Goal: Task Accomplishment & Management: Use online tool/utility

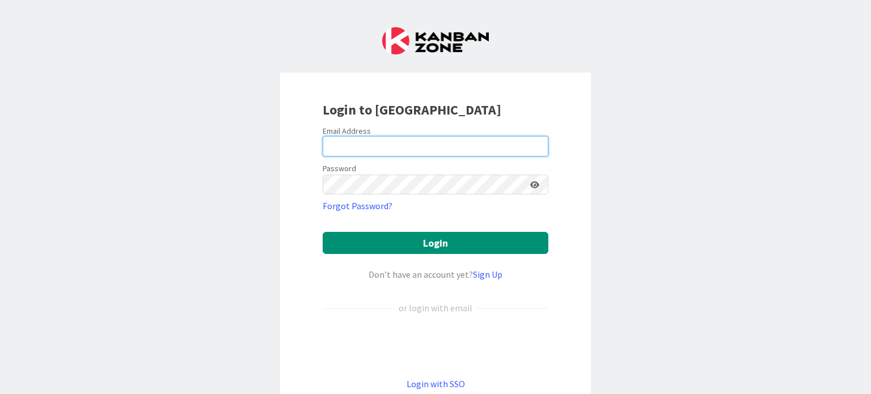
drag, startPoint x: 0, startPoint y: 0, endPoint x: 342, endPoint y: 142, distance: 370.4
click at [342, 142] on input "email" at bounding box center [436, 146] width 226 height 20
type input "[EMAIL_ADDRESS][DOMAIN_NAME]"
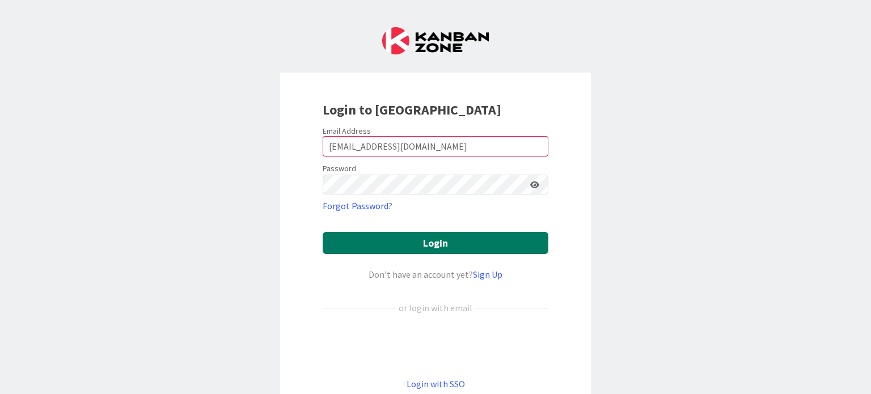
click at [365, 246] on button "Login" at bounding box center [436, 243] width 226 height 22
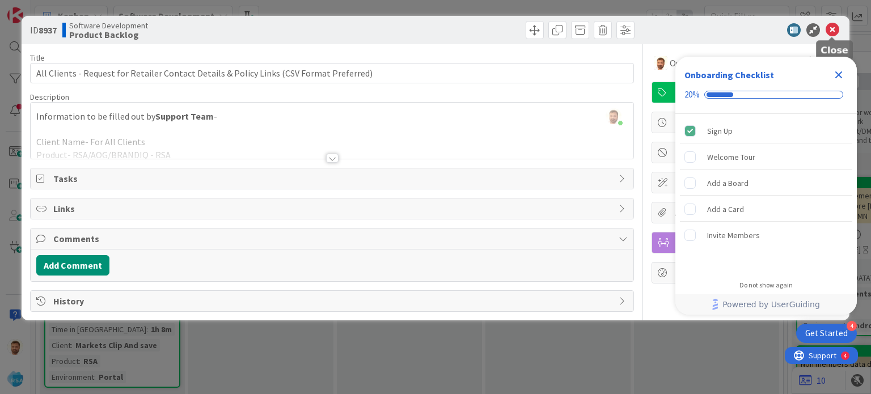
click at [831, 31] on icon at bounding box center [833, 30] width 14 height 14
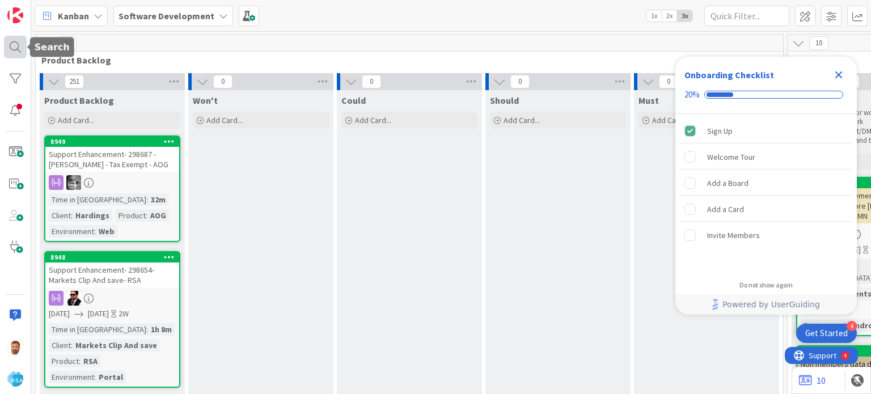
click at [16, 43] on div at bounding box center [15, 47] width 23 height 23
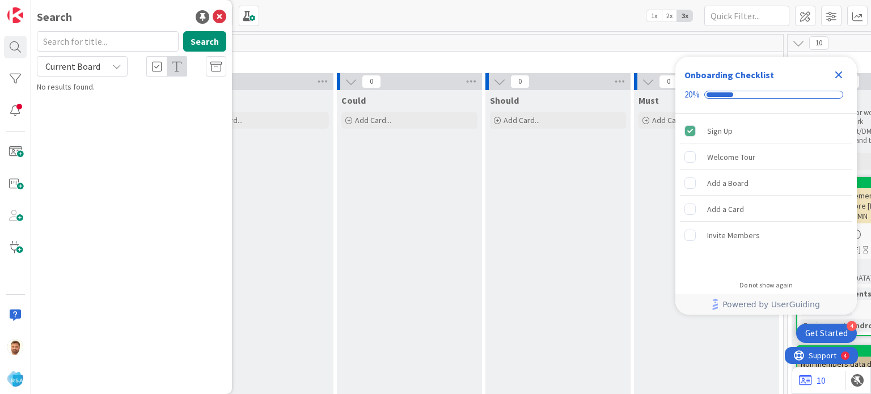
click at [73, 44] on input "text" at bounding box center [108, 41] width 142 height 20
type input "8944"
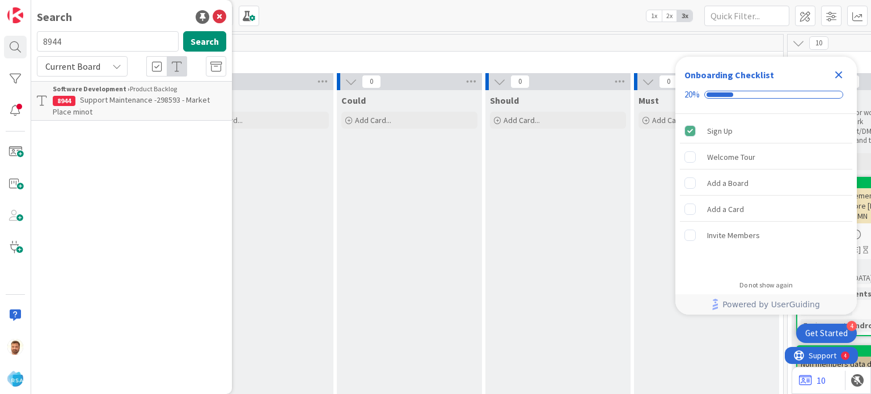
click at [106, 108] on p "Support Maintenance -298593 - Market Place minot" at bounding box center [140, 106] width 174 height 24
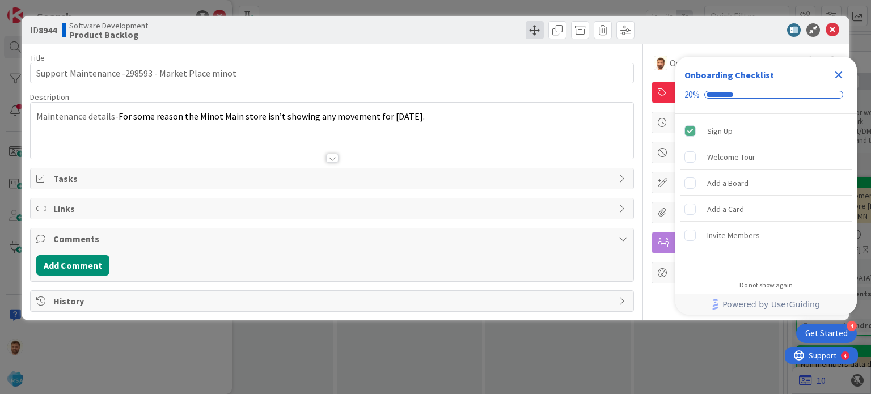
click at [535, 36] on span at bounding box center [535, 30] width 18 height 18
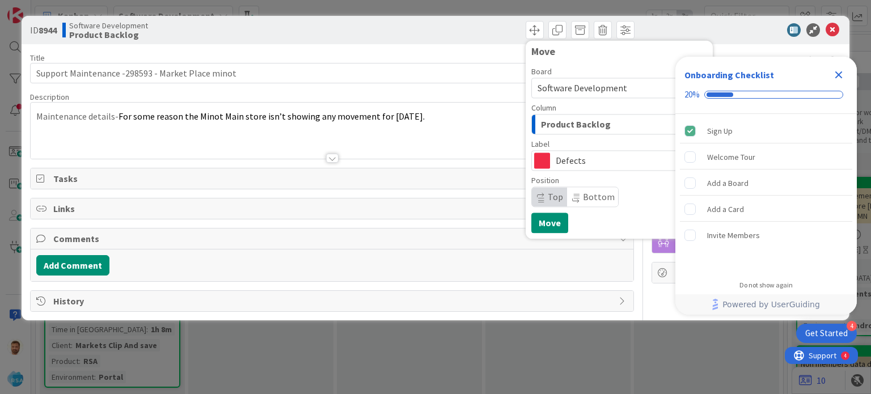
click at [568, 131] on span "Product Backlog" at bounding box center [576, 124] width 70 height 15
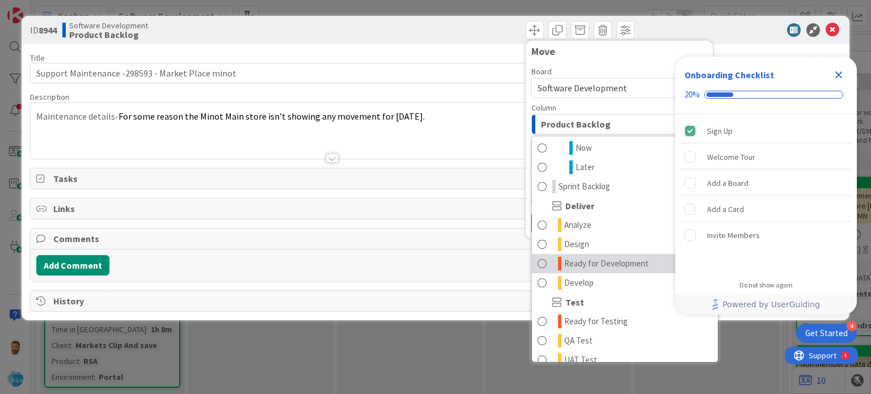
scroll to position [176, 0]
click at [589, 268] on span "Ready for Development" at bounding box center [606, 264] width 84 height 14
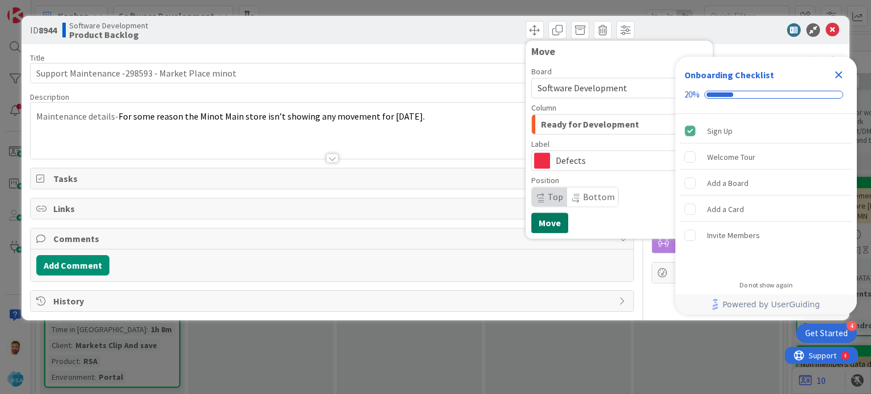
click at [544, 224] on button "Move" at bounding box center [549, 223] width 37 height 20
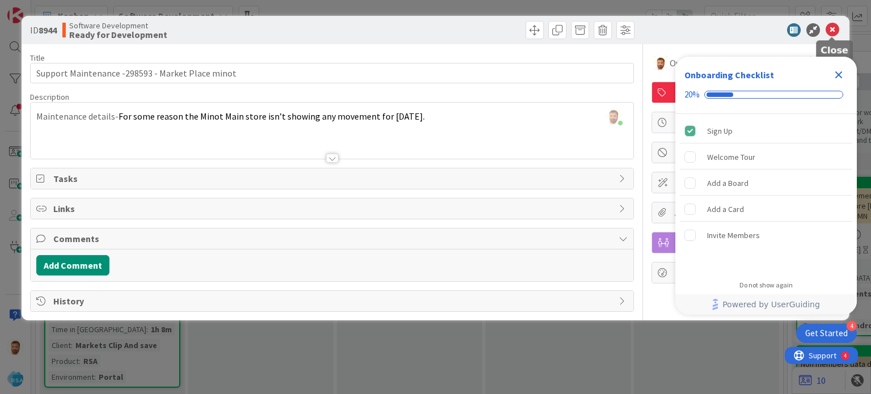
click at [834, 33] on icon at bounding box center [833, 30] width 14 height 14
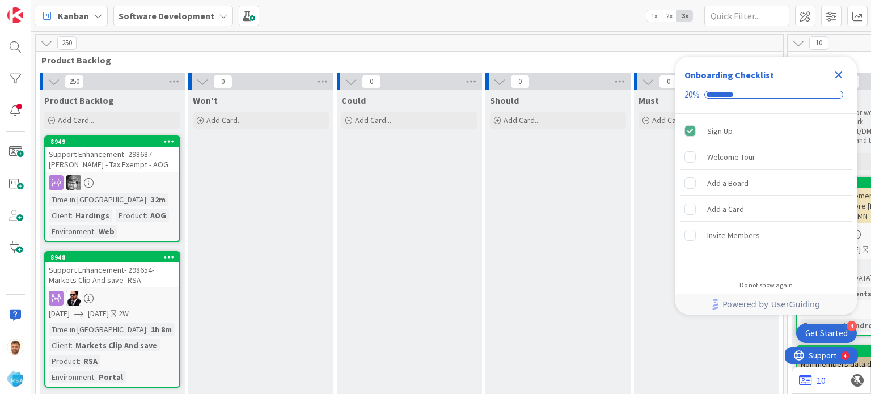
click at [838, 74] on icon "Close Checklist" at bounding box center [838, 74] width 7 height 7
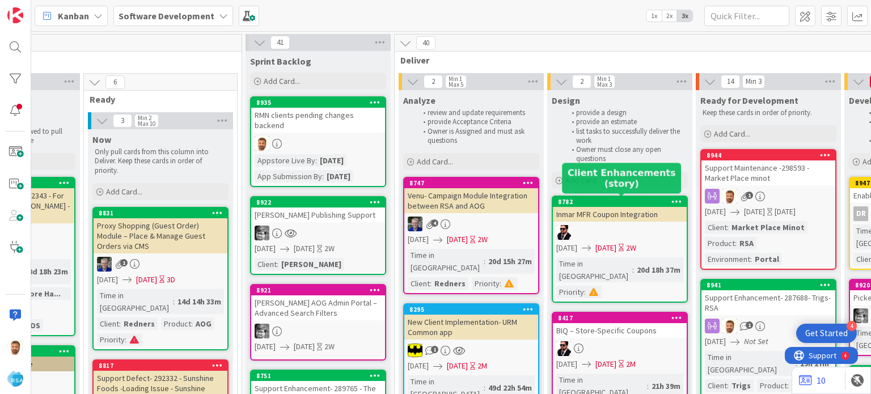
scroll to position [0, 857]
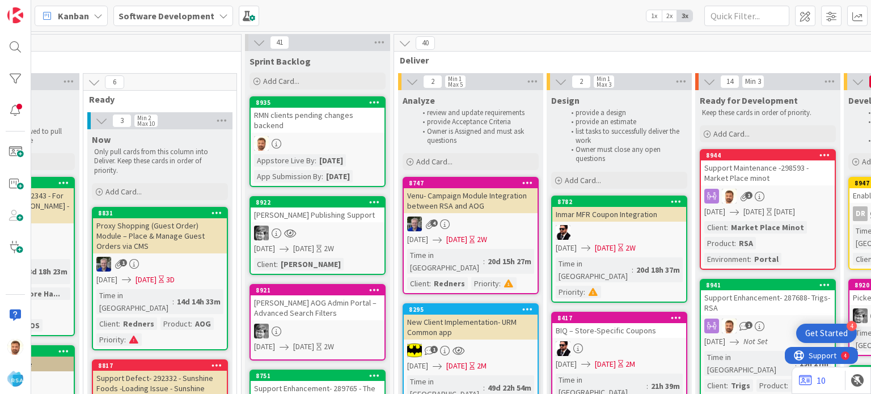
click at [744, 170] on div "Support Maintenance -298593 - Market Place minot" at bounding box center [768, 172] width 134 height 25
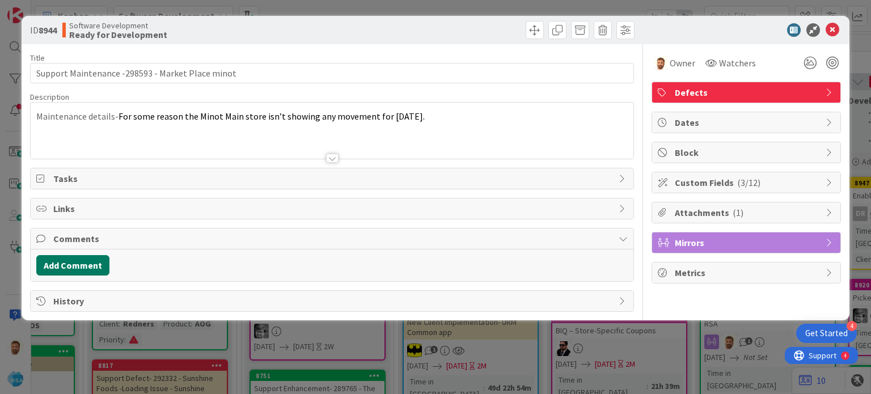
click at [105, 272] on button "Add Comment" at bounding box center [72, 265] width 73 height 20
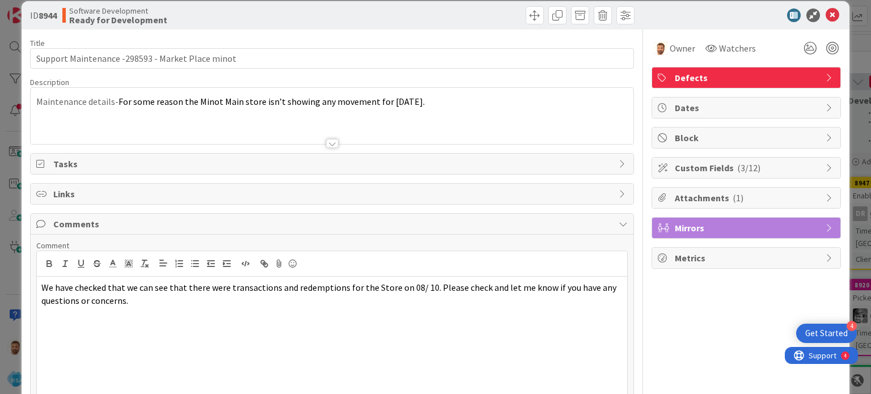
scroll to position [100, 0]
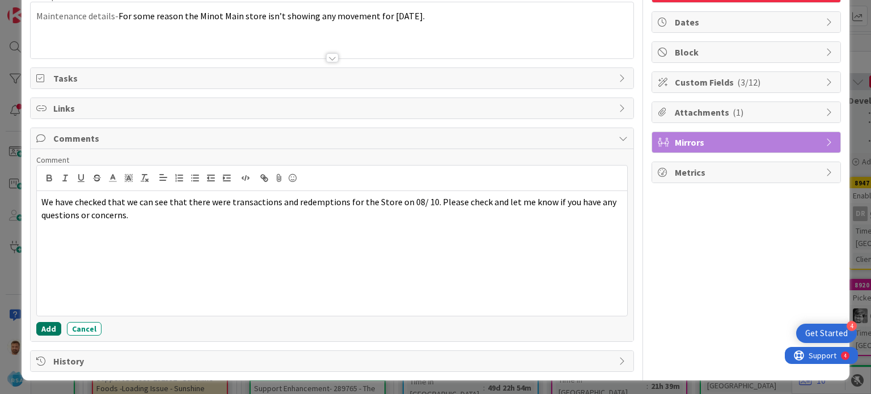
click at [53, 327] on button "Add" at bounding box center [48, 329] width 25 height 14
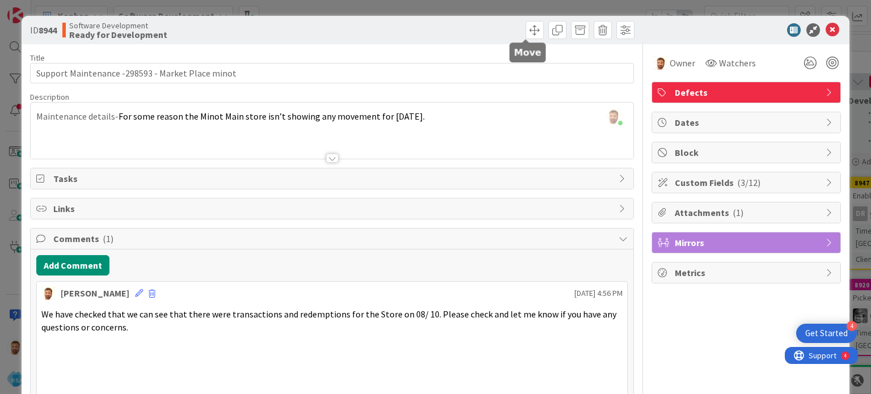
click at [523, 20] on div "ID 8944 Software Development Ready for Development" at bounding box center [435, 30] width 827 height 28
click at [530, 40] on div "ID 8944 Software Development Ready for Development" at bounding box center [435, 30] width 827 height 28
click at [530, 34] on span at bounding box center [535, 30] width 18 height 18
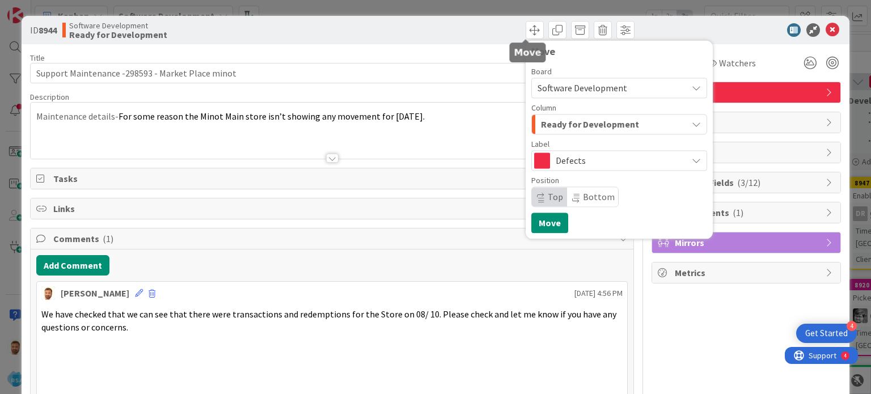
click at [567, 125] on span "Ready for Development" at bounding box center [590, 124] width 98 height 15
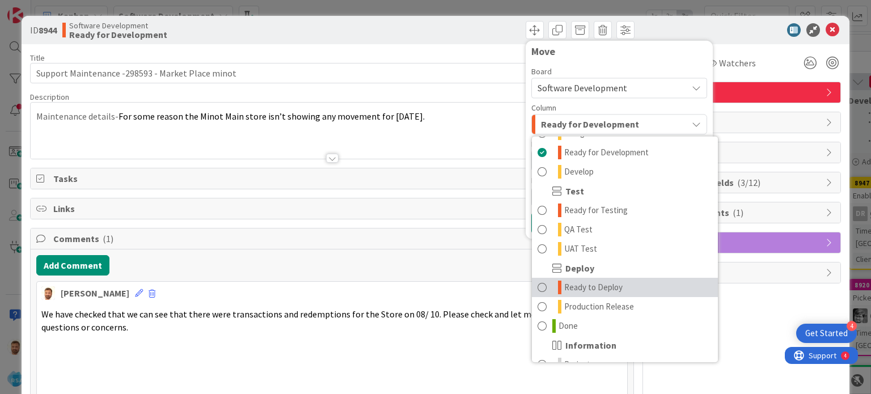
scroll to position [288, 0]
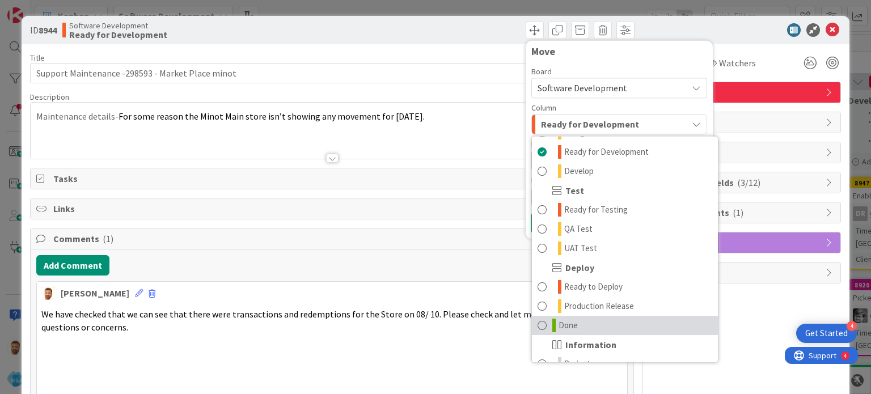
click at [565, 319] on span "Done" at bounding box center [568, 326] width 19 height 14
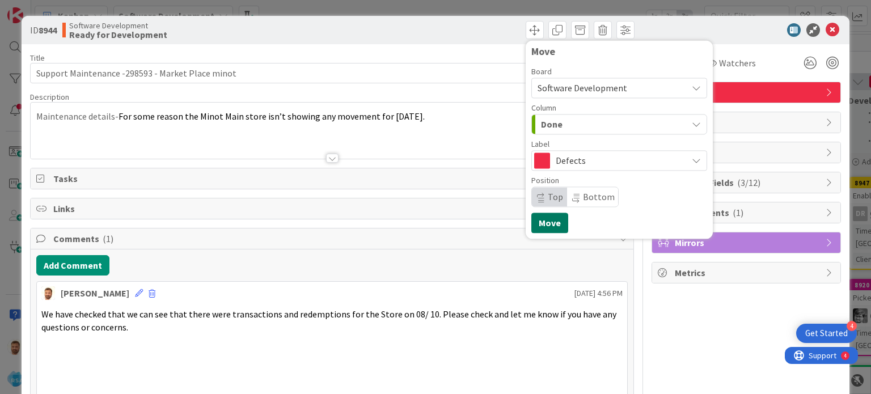
click at [537, 219] on button "Move" at bounding box center [549, 223] width 37 height 20
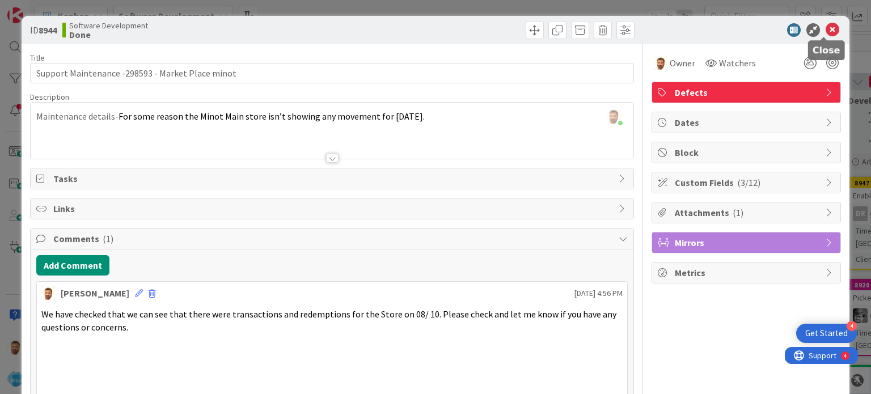
click at [827, 31] on icon at bounding box center [833, 30] width 14 height 14
